Goal: Ask a question: Ask a question

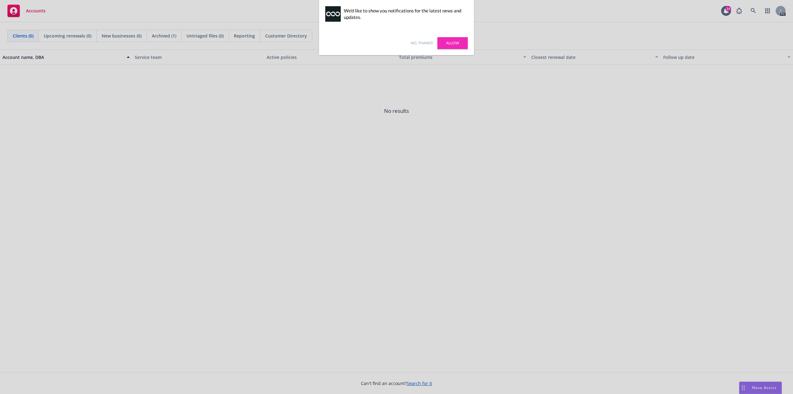
click at [447, 44] on link "Allow" at bounding box center [452, 43] width 30 height 12
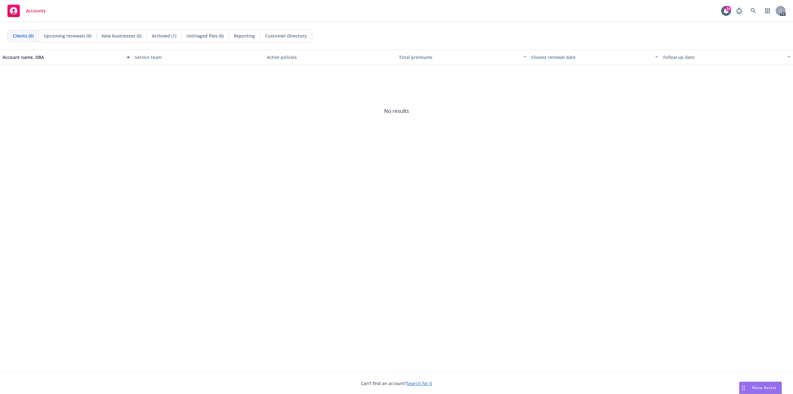
click at [753, 385] on span "Nova Assist" at bounding box center [764, 387] width 24 height 5
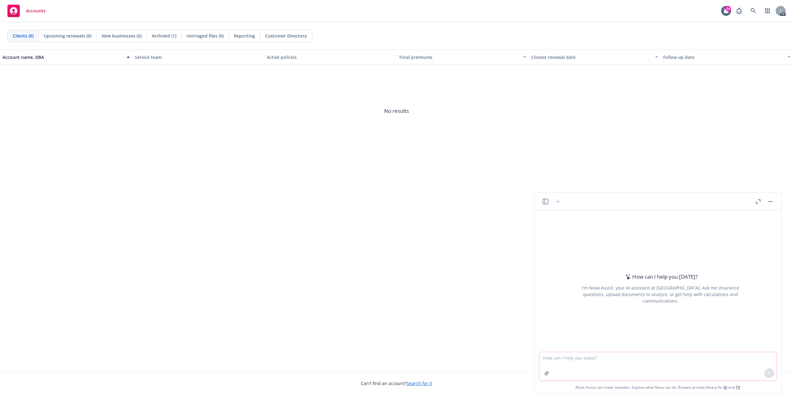
click at [555, 360] on textarea at bounding box center [657, 366] width 237 height 28
type textarea "what are the actuarial values of the plan designs in this document."
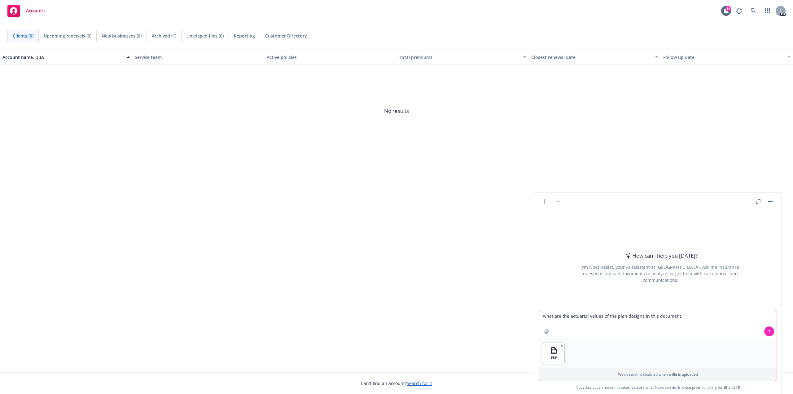
click at [771, 331] on icon at bounding box center [769, 331] width 4 height 4
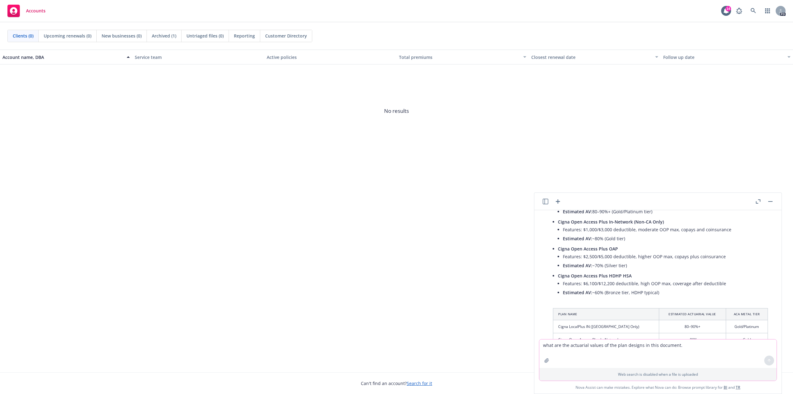
scroll to position [85, 0]
click at [579, 350] on textarea "what are the actuarial values of the plan designs in this document." at bounding box center [657, 353] width 237 height 28
type textarea "can you get more specific instead of using ranges"
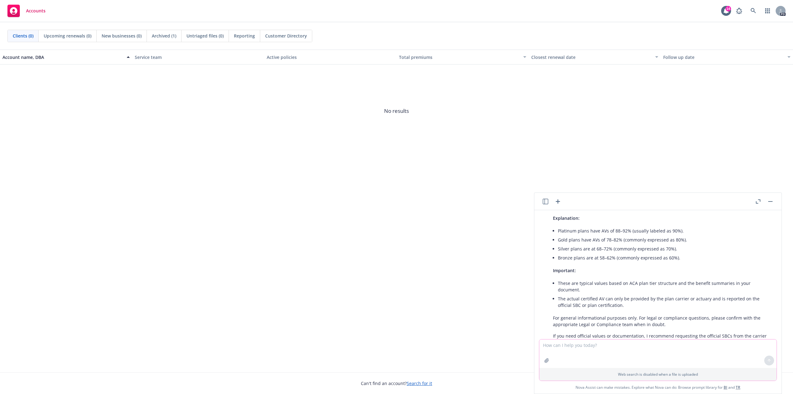
scroll to position [435, 0]
